Goal: Task Accomplishment & Management: Complete application form

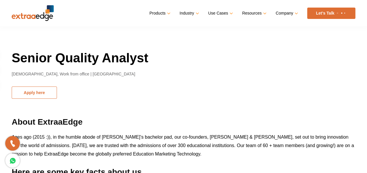
click at [39, 93] on button "Apply here" at bounding box center [34, 93] width 45 height 12
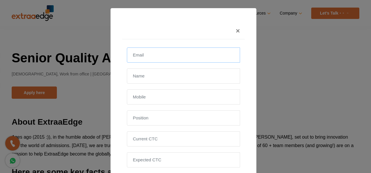
click at [143, 55] on input "email" at bounding box center [183, 55] width 113 height 15
type input "Trupti.b2102@gmail.com"
type input "Trupti Upadhye 'Immediate Joiner'"
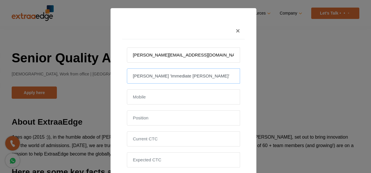
type input "09356540801"
drag, startPoint x: 201, startPoint y: 74, endPoint x: 162, endPoint y: 76, distance: 39.7
click at [162, 76] on input "Trupti Upadhye 'Immediate Joiner'" at bounding box center [183, 76] width 113 height 15
type input "Trupti Upadhye"
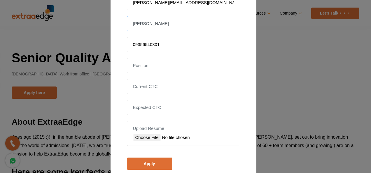
scroll to position [58, 0]
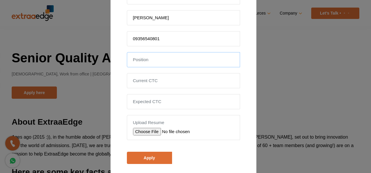
click at [165, 61] on input "text" at bounding box center [183, 59] width 113 height 15
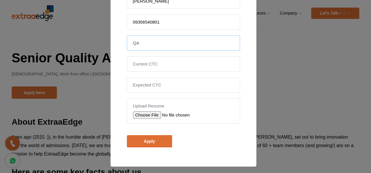
type input "QA"
click at [142, 112] on input "file" at bounding box center [174, 115] width 83 height 8
type input "C:\fakepath\Trupti Upadhye_Profile.docx"
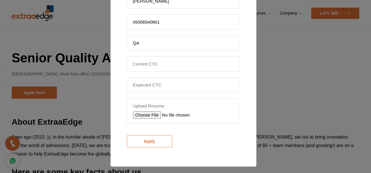
click at [153, 138] on input "Apply" at bounding box center [149, 141] width 45 height 12
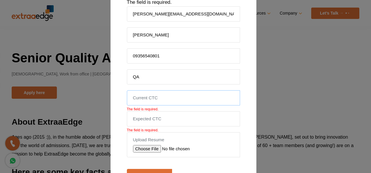
click at [164, 97] on input "tel" at bounding box center [183, 97] width 113 height 15
type input "2"
type input "0"
click at [163, 120] on input "tel" at bounding box center [183, 118] width 113 height 15
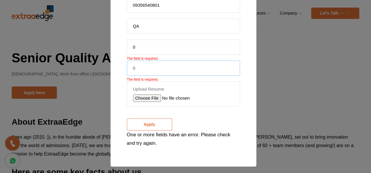
type input "0"
click at [149, 120] on input "Apply" at bounding box center [149, 124] width 45 height 12
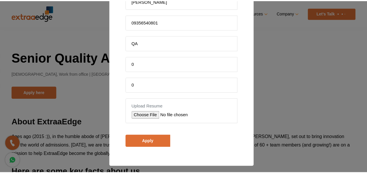
scroll to position [92, 0]
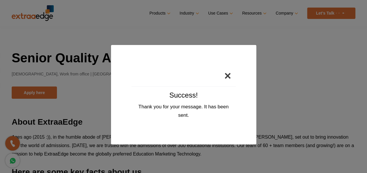
click at [230, 77] on button "×" at bounding box center [227, 75] width 16 height 21
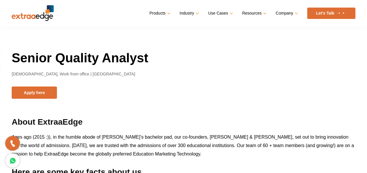
click at [298, 14] on ul "Products Education CRM Streamline your entire admissions process on a single pl…" at bounding box center [252, 13] width 206 height 11
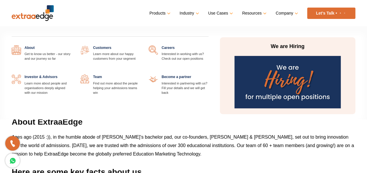
click at [208, 46] on link at bounding box center [208, 46] width 0 height 0
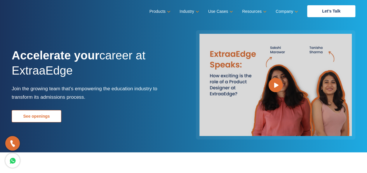
click at [55, 114] on link "See openings" at bounding box center [37, 116] width 50 height 12
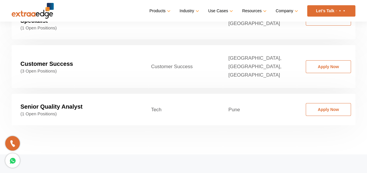
scroll to position [1005, 0]
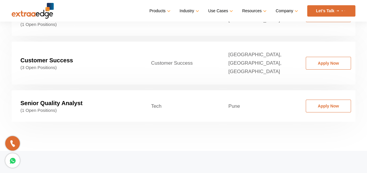
click at [56, 100] on strong "Senior Quality Analyst" at bounding box center [51, 103] width 62 height 6
click at [346, 100] on link "Apply Now" at bounding box center [328, 106] width 45 height 13
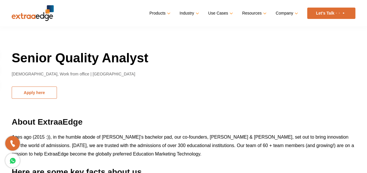
click at [39, 94] on button "Apply here" at bounding box center [34, 93] width 45 height 12
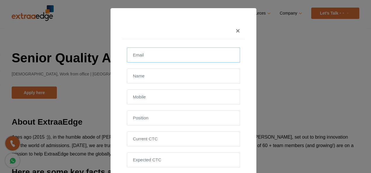
click at [161, 53] on input "email" at bounding box center [183, 55] width 113 height 15
type input "Trupti.b2102@gmail.com"
type input "Trupti Upadhye"
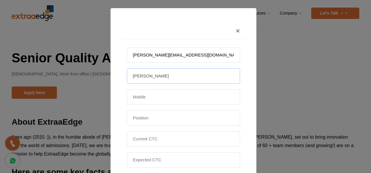
type input "09356540801"
type input "QA"
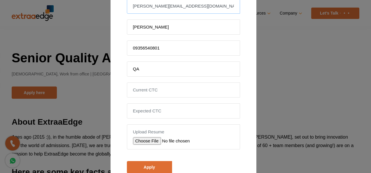
scroll to position [58, 0]
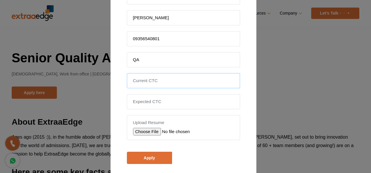
click at [170, 83] on input "tel" at bounding box center [183, 80] width 113 height 15
type input "0"
click at [166, 98] on input "tel" at bounding box center [183, 101] width 113 height 15
type input "0"
click at [149, 131] on input "file" at bounding box center [174, 132] width 83 height 8
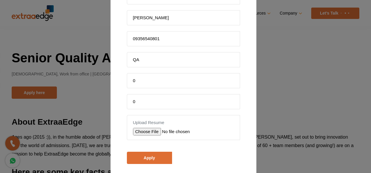
type input "C:\fakepath\Trupti Upadhye_Profile.docx"
click at [147, 158] on input "Apply" at bounding box center [149, 158] width 45 height 12
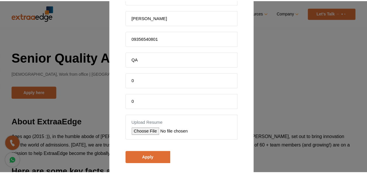
scroll to position [75, 0]
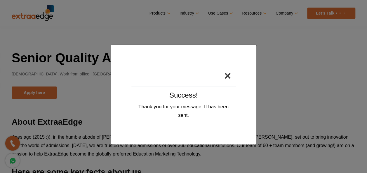
click at [228, 72] on button "×" at bounding box center [227, 75] width 16 height 21
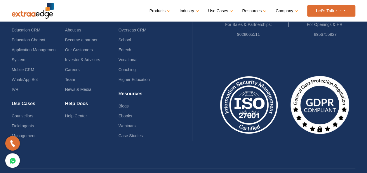
scroll to position [874, 0]
